Goal: Communication & Community: Answer question/provide support

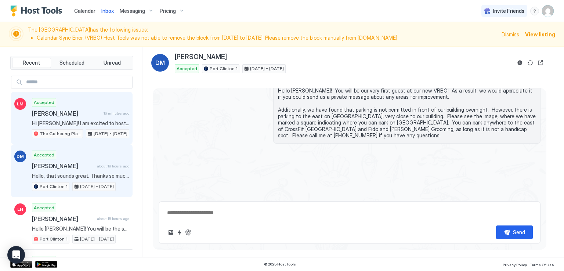
click at [41, 114] on span "[PERSON_NAME]" at bounding box center [66, 113] width 69 height 7
type textarea "*"
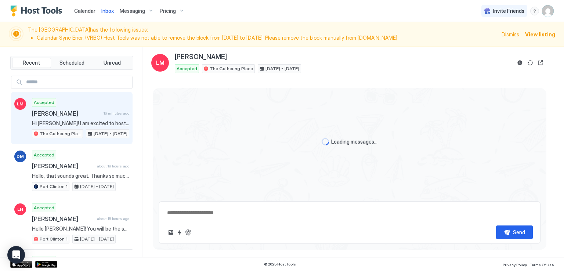
scroll to position [695, 0]
click at [270, 11] on div "Calendar Inbox Messaging Pricing Invite Friends RM" at bounding box center [282, 11] width 564 height 22
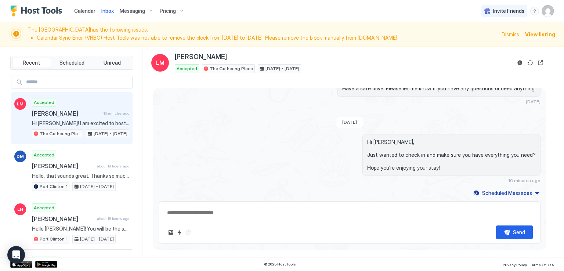
click at [391, 10] on div "Calendar Inbox Messaging Pricing Invite Friends RM" at bounding box center [282, 11] width 564 height 22
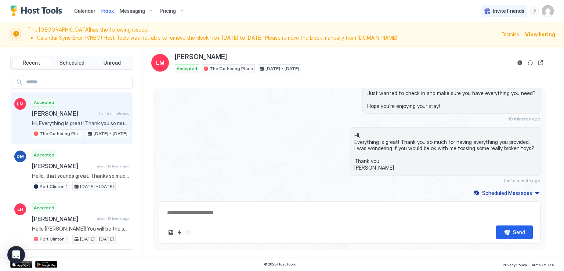
click at [79, 108] on div "Accepted Luke Morehouse half a minute ago Hi, Everything is great! Thank you so…" at bounding box center [80, 118] width 97 height 40
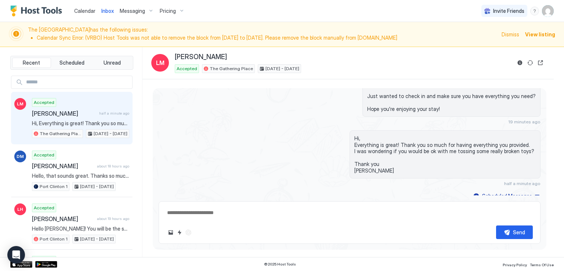
scroll to position [756, 0]
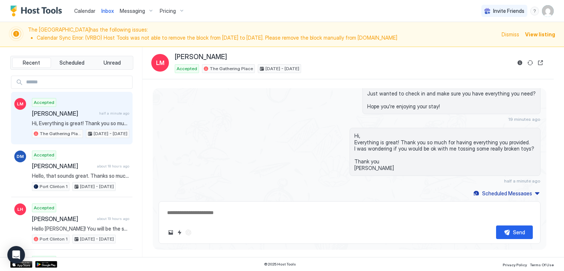
click at [266, 155] on div "Hi, Everything is great! Thank you so much for having everything you provided. …" at bounding box center [350, 156] width 382 height 56
click at [234, 152] on div "Hi, Everything is great! Thank you so much for having everything you provided. …" at bounding box center [350, 156] width 382 height 56
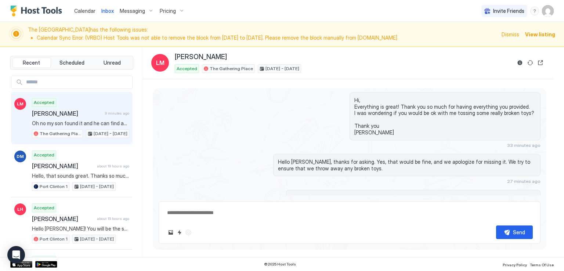
scroll to position [821, 0]
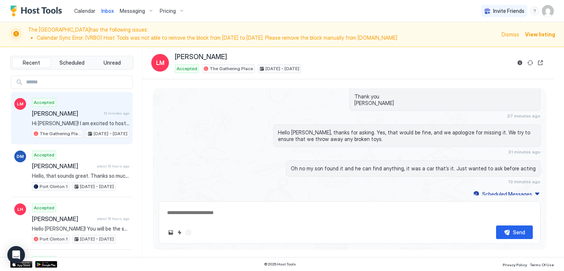
click at [209, 7] on div "Calendar Inbox Messaging Pricing Invite Friends RM" at bounding box center [282, 11] width 564 height 22
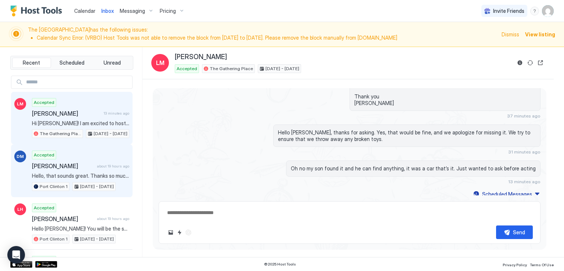
type textarea "*"
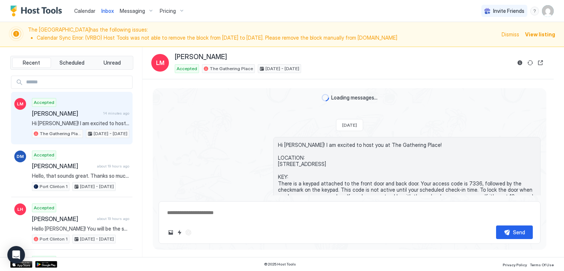
scroll to position [821, 0]
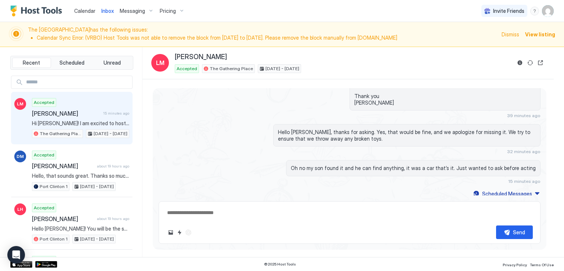
click at [212, 10] on div "Calendar Inbox Messaging Pricing Invite Friends RM" at bounding box center [282, 11] width 564 height 22
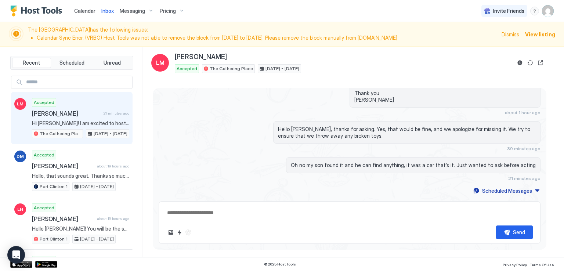
scroll to position [814, 0]
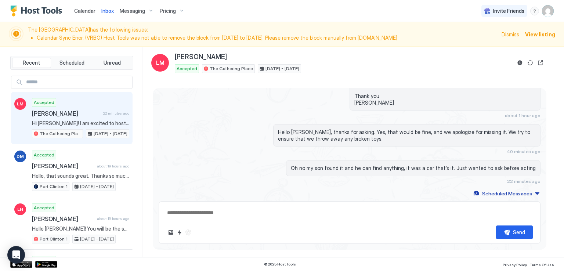
click at [79, 112] on span "[PERSON_NAME]" at bounding box center [66, 113] width 68 height 7
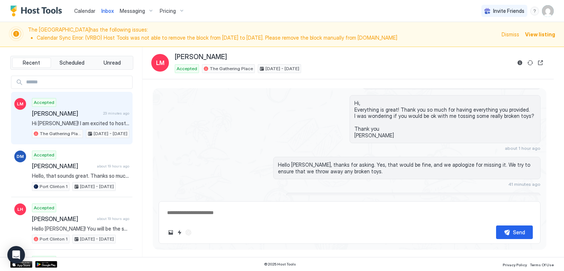
scroll to position [789, 0]
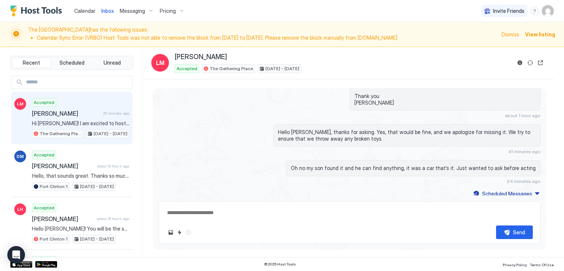
click at [235, 163] on div "Oh no my son found it and he can find anything, it was a car that’s it. Just wa…" at bounding box center [350, 172] width 382 height 24
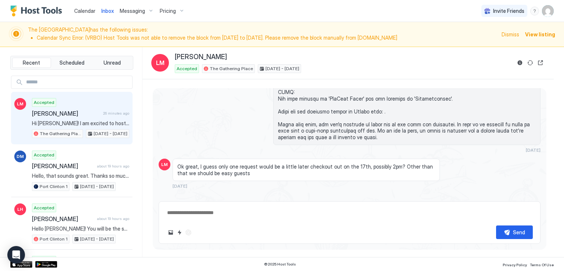
scroll to position [458, 0]
click at [335, 184] on div "Ok great, I guess only one request would be a little later checkout out on the …" at bounding box center [306, 175] width 267 height 30
type textarea "*"
